Goal: Navigation & Orientation: Go to known website

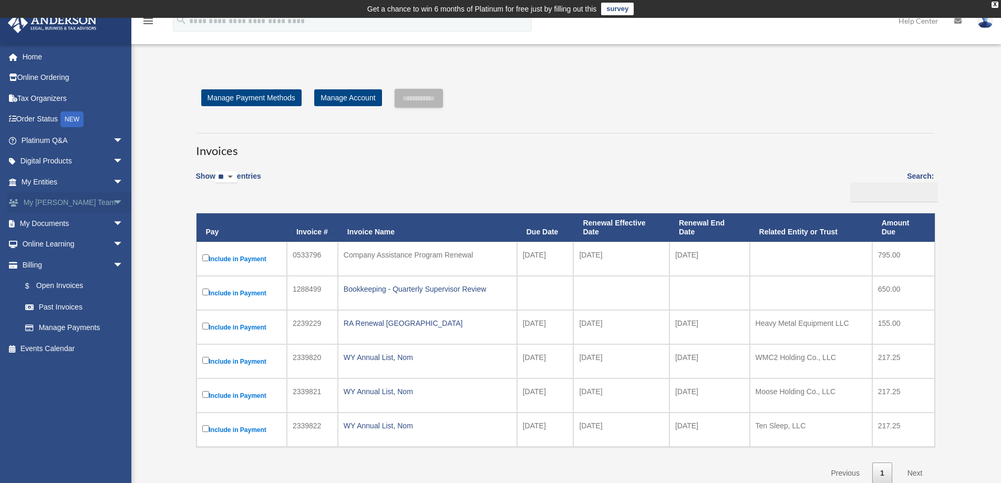
click at [113, 202] on span "arrow_drop_down" at bounding box center [123, 203] width 21 height 22
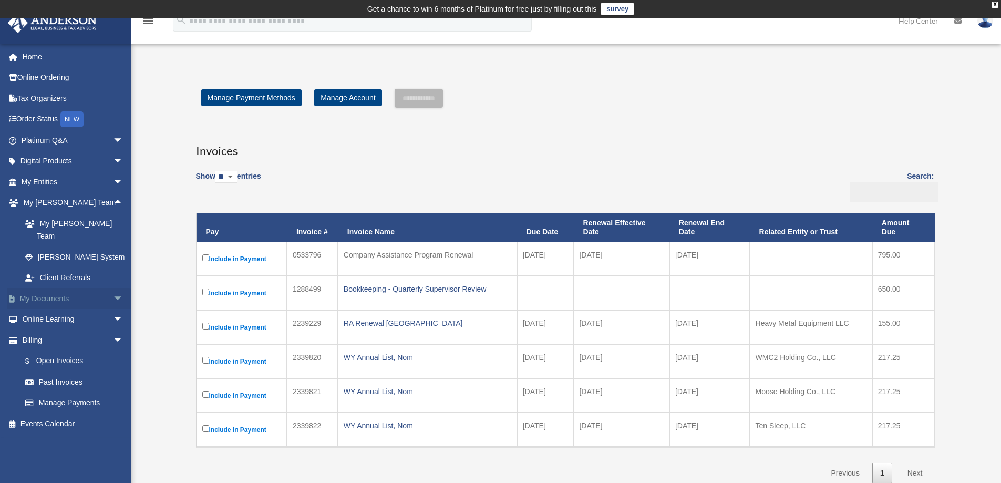
click at [113, 288] on span "arrow_drop_down" at bounding box center [123, 299] width 21 height 22
click at [35, 56] on link "Home" at bounding box center [73, 56] width 132 height 21
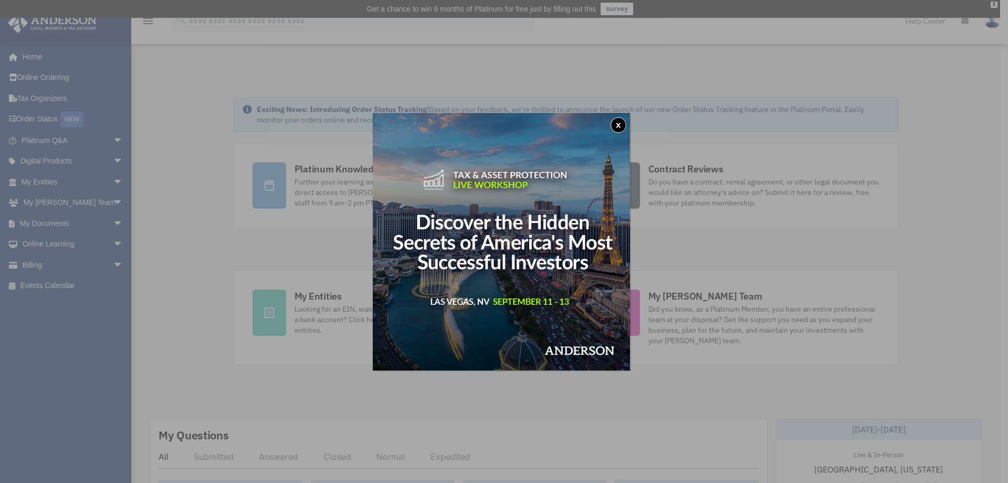
click at [621, 122] on button "x" at bounding box center [619, 125] width 16 height 16
